Goal: Information Seeking & Learning: Learn about a topic

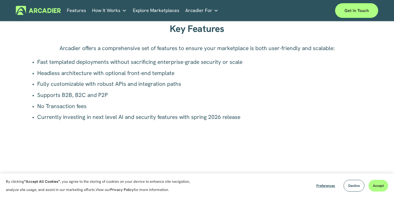
scroll to position [390, 0]
click at [108, 116] on p "Currently investing in next level AI and security features with spring 2026 rel…" at bounding box center [199, 117] width 325 height 8
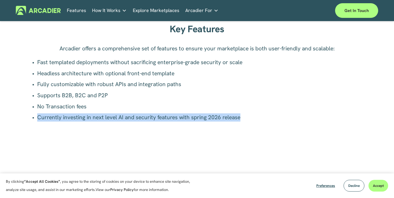
click at [108, 116] on p "Currently investing in next level AI and security features with spring 2026 rel…" at bounding box center [199, 117] width 325 height 8
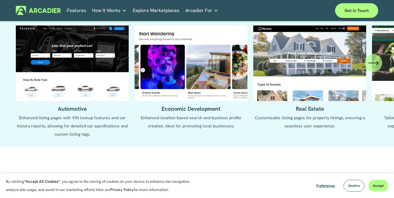
scroll to position [609, 0]
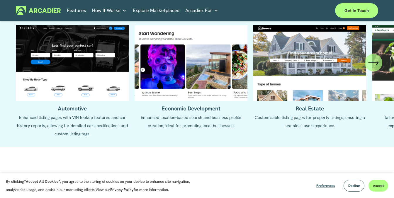
click at [369, 62] on icon "\a \a \a Next\a \a" at bounding box center [373, 62] width 11 height 11
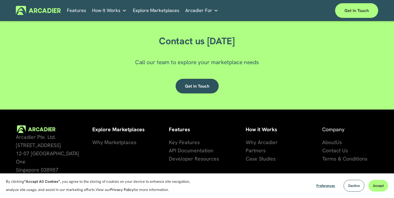
scroll to position [1551, 0]
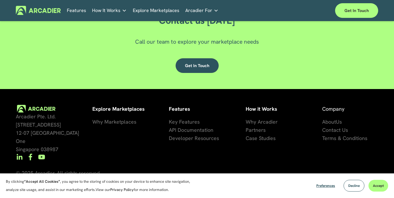
click at [114, 123] on span "Why Marketplaces" at bounding box center [114, 121] width 44 height 7
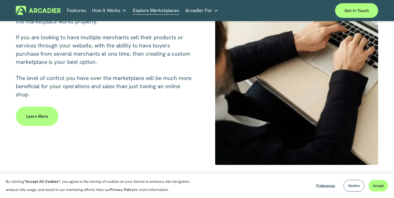
scroll to position [251, 0]
